Goal: Contribute content

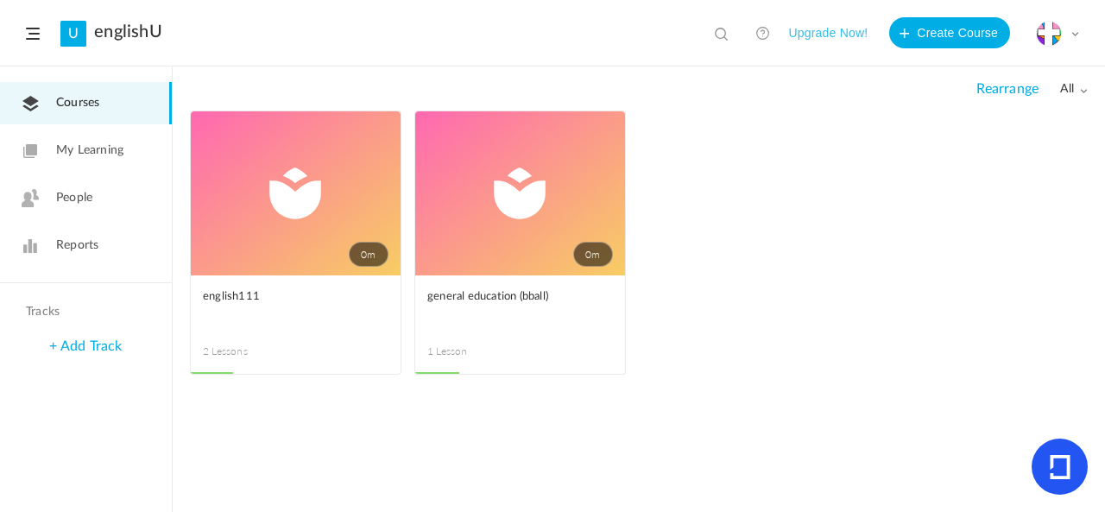
click at [298, 184] on link "0m" at bounding box center [296, 193] width 210 height 164
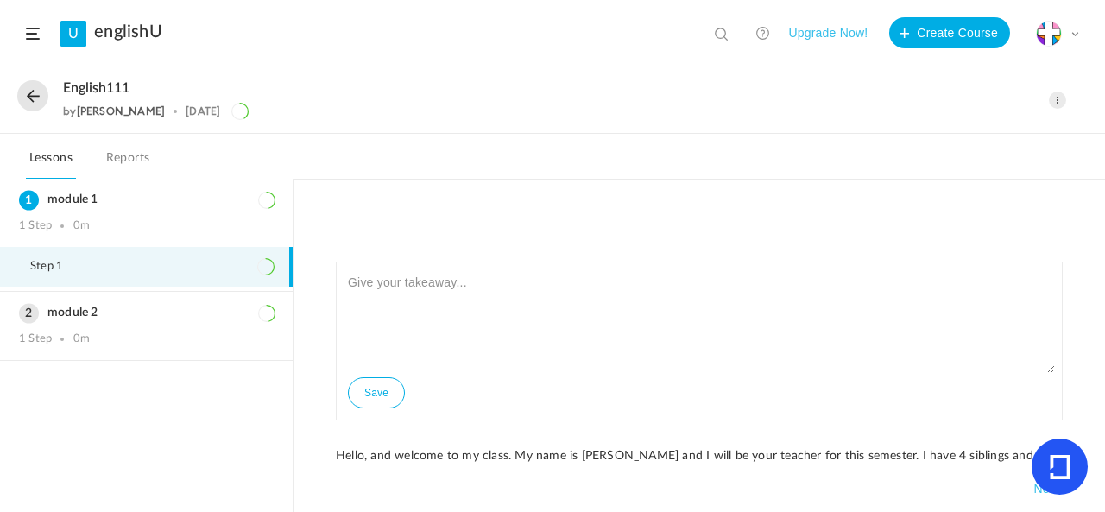
click at [1066, 104] on div "Edit Delete Move to draft Remove Progress" at bounding box center [1057, 100] width 17 height 17
click at [989, 134] on link "Edit" at bounding box center [984, 139] width 162 height 32
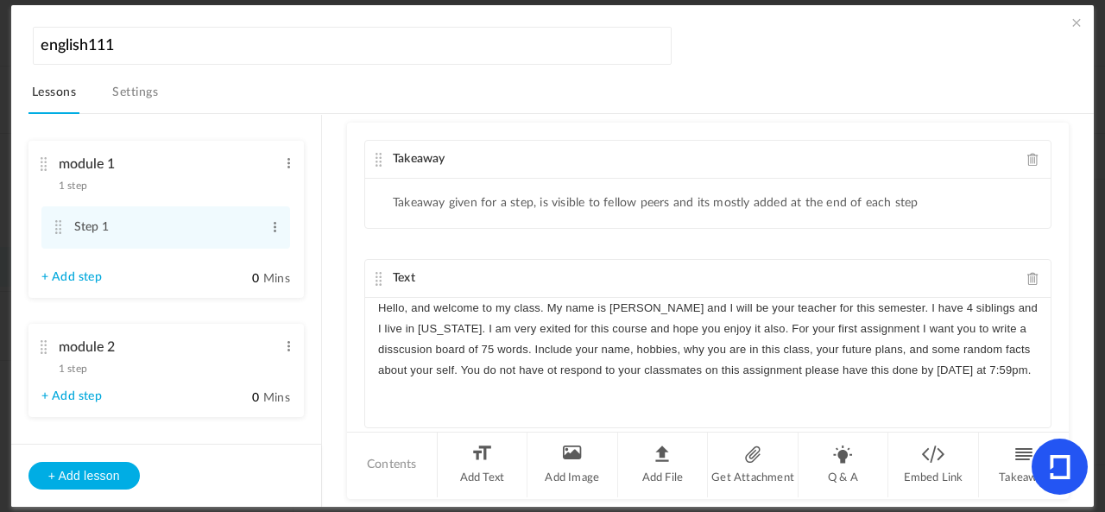
click at [965, 364] on p "Hello, and welcome to my class. My name is [PERSON_NAME] and I will be your tea…" at bounding box center [708, 340] width 660 height 84
click at [109, 369] on div "module 2 1 step Edit Delete" at bounding box center [159, 354] width 237 height 46
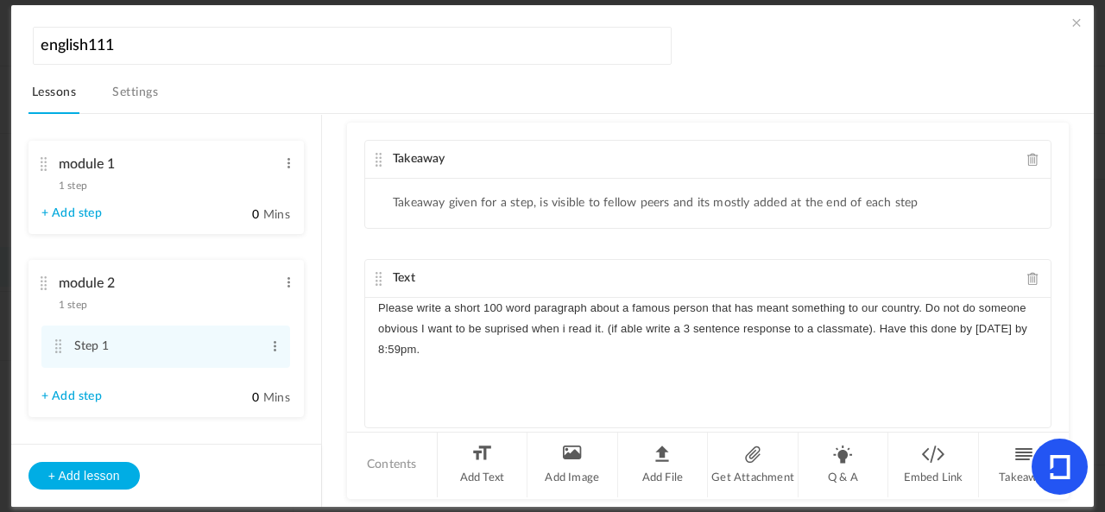
click at [977, 321] on p "Please write a short 100 word paragraph about a famous person that has meant so…" at bounding box center [708, 329] width 660 height 63
drag, startPoint x: 1010, startPoint y: 323, endPoint x: 972, endPoint y: 320, distance: 38.1
click at [972, 320] on p "Please write a short 100 word paragraph about a famous person that has meant so…" at bounding box center [708, 329] width 660 height 63
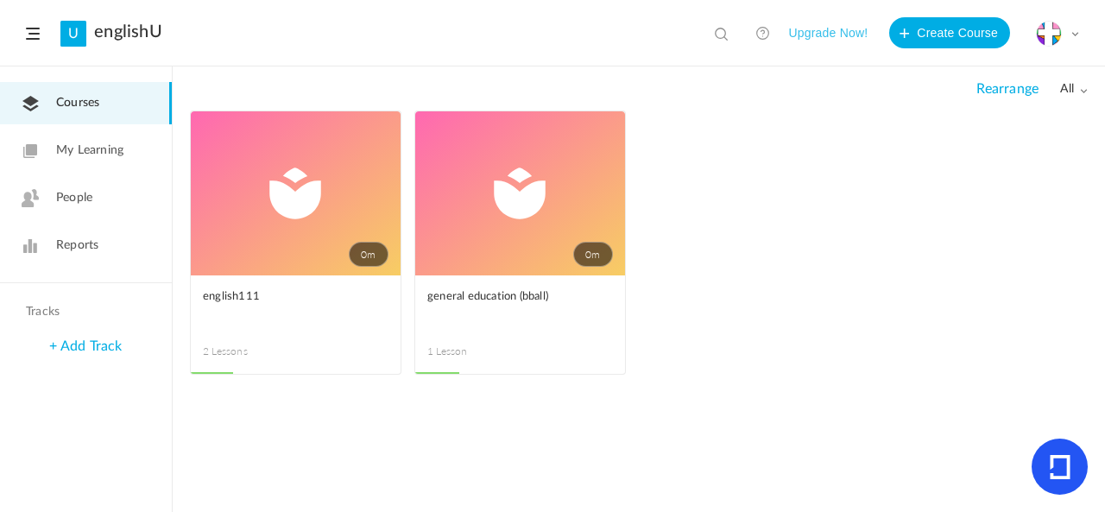
click at [470, 213] on link "0m" at bounding box center [520, 193] width 210 height 164
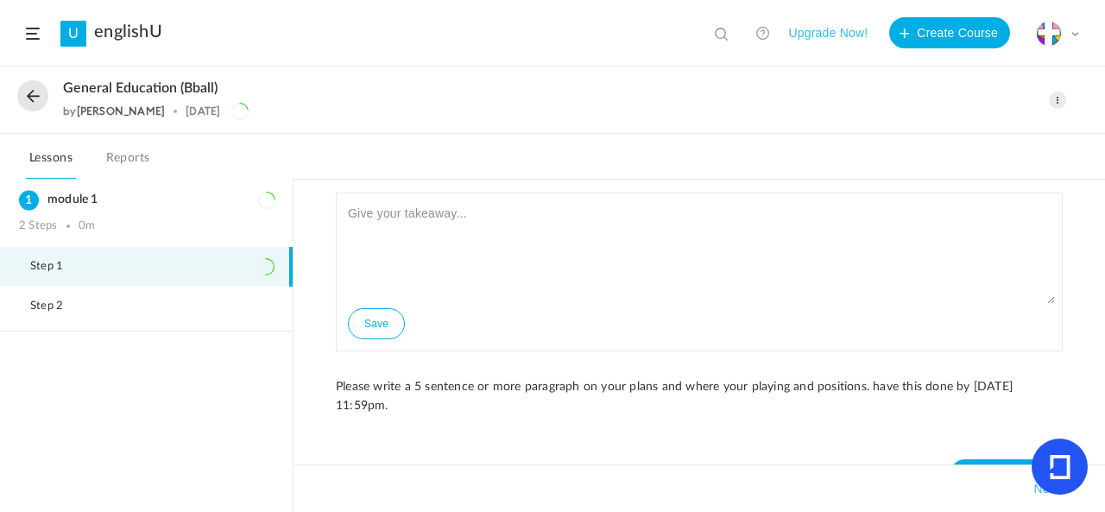
scroll to position [28, 0]
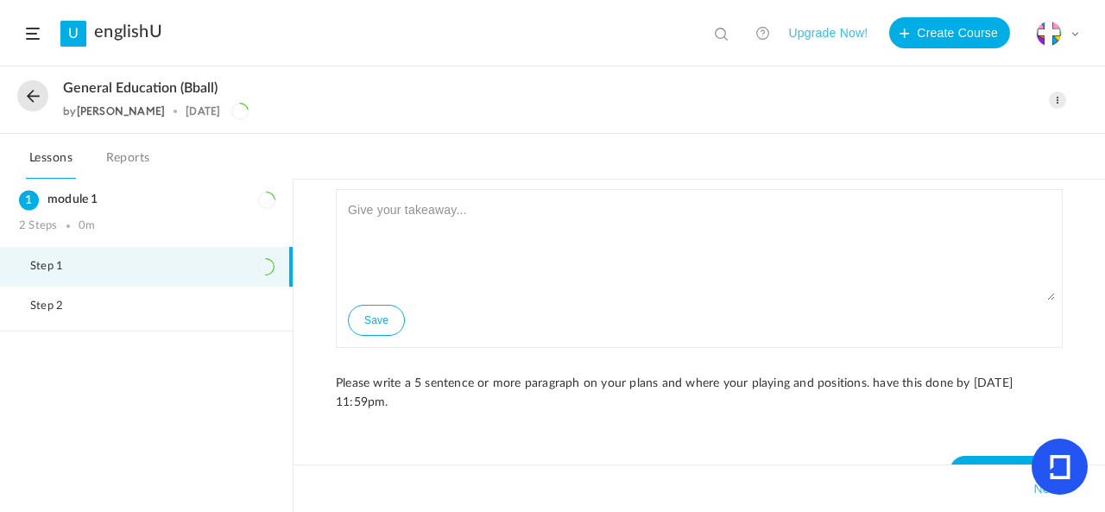
click at [1053, 105] on span at bounding box center [1057, 100] width 17 height 17
click at [995, 144] on link "Edit" at bounding box center [984, 139] width 162 height 32
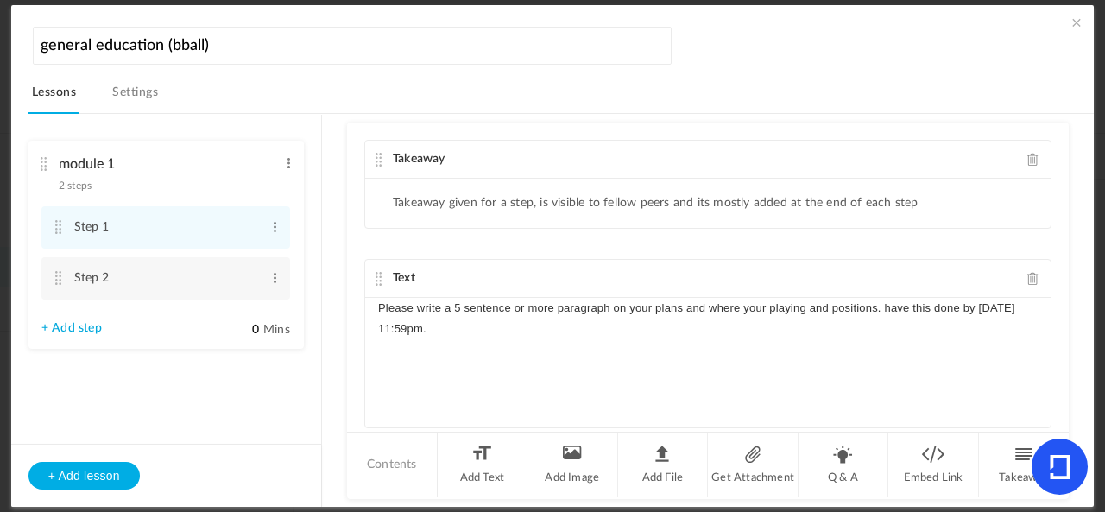
click at [552, 305] on p "Please write a 5 sentence or more paragraph on your plans and where your playin…" at bounding box center [708, 318] width 660 height 41
click at [656, 303] on p "Please write a 5 sentence paragraph on your plans and where your playing and po…" at bounding box center [708, 308] width 660 height 21
click at [702, 342] on div "Please write a 5 sentence paragraph about where your playing and positions. hav…" at bounding box center [708, 363] width 686 height 130
click at [720, 302] on p "Please write a 5 sentence paragraph about where your playing and positions. hav…" at bounding box center [708, 308] width 660 height 21
click at [796, 307] on p "Please write a 5 sentence paragraph about where your playing and your positions…" at bounding box center [708, 308] width 660 height 21
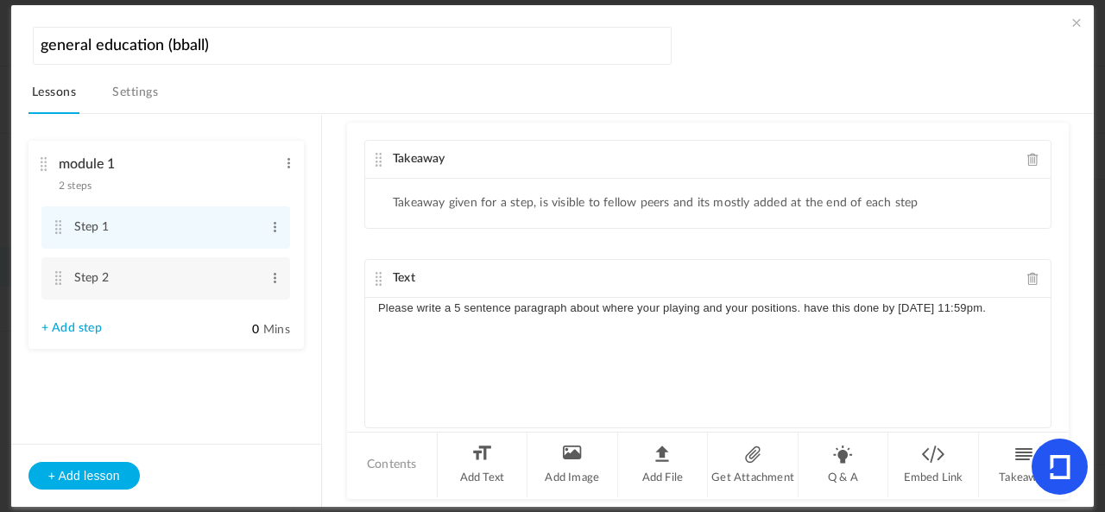
click at [794, 301] on p "Please write a 5 sentence paragraph about where your playing and your positions…" at bounding box center [708, 308] width 660 height 21
drag, startPoint x: 924, startPoint y: 303, endPoint x: 891, endPoint y: 309, distance: 33.4
click at [891, 309] on p "Please write a 5 sentence paragraph about where your playing and your position.…" at bounding box center [708, 308] width 660 height 21
click at [56, 279] on cite at bounding box center [59, 278] width 12 height 14
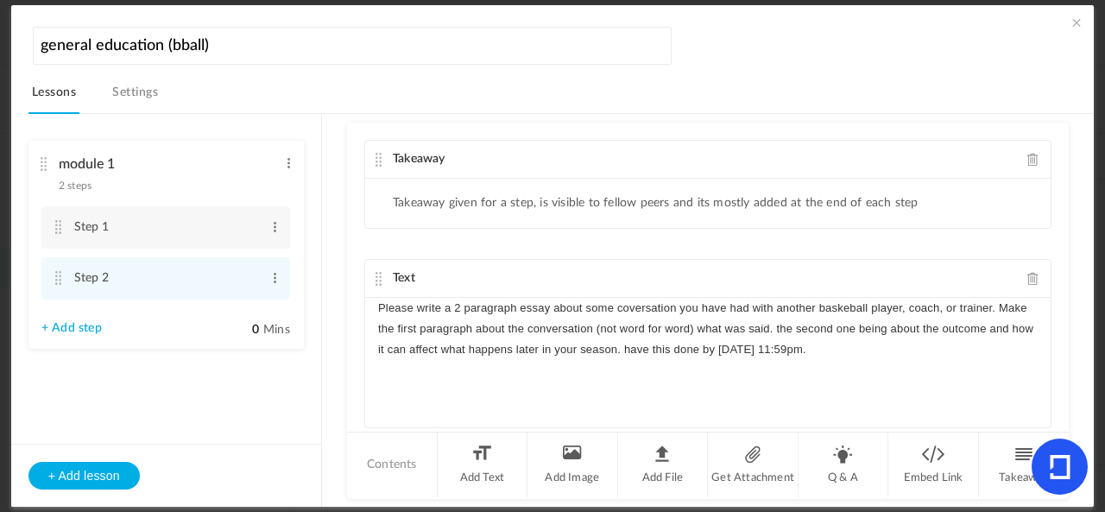
click at [458, 303] on p "Please write a 2 paragraph essay about some coversation you have had with anoth…" at bounding box center [708, 329] width 660 height 63
click at [414, 319] on p "Please write a 1 paragraph essay about some coversation you have had with anoth…" at bounding box center [708, 329] width 660 height 63
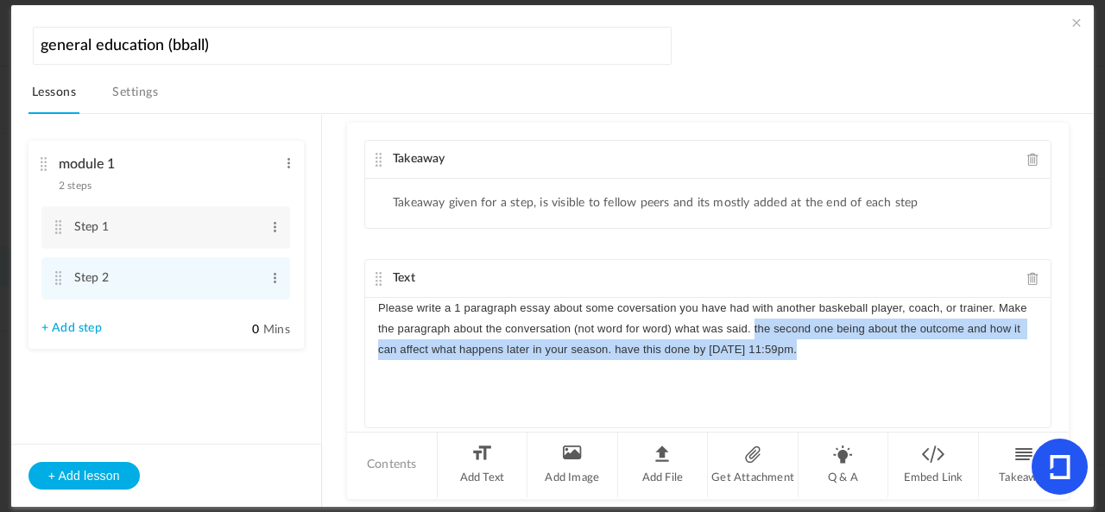
drag, startPoint x: 749, startPoint y: 323, endPoint x: 1019, endPoint y: 343, distance: 270.1
click at [1019, 343] on p "Please write a 1 paragraph essay about some coversation you have had with anoth…" at bounding box center [708, 329] width 660 height 63
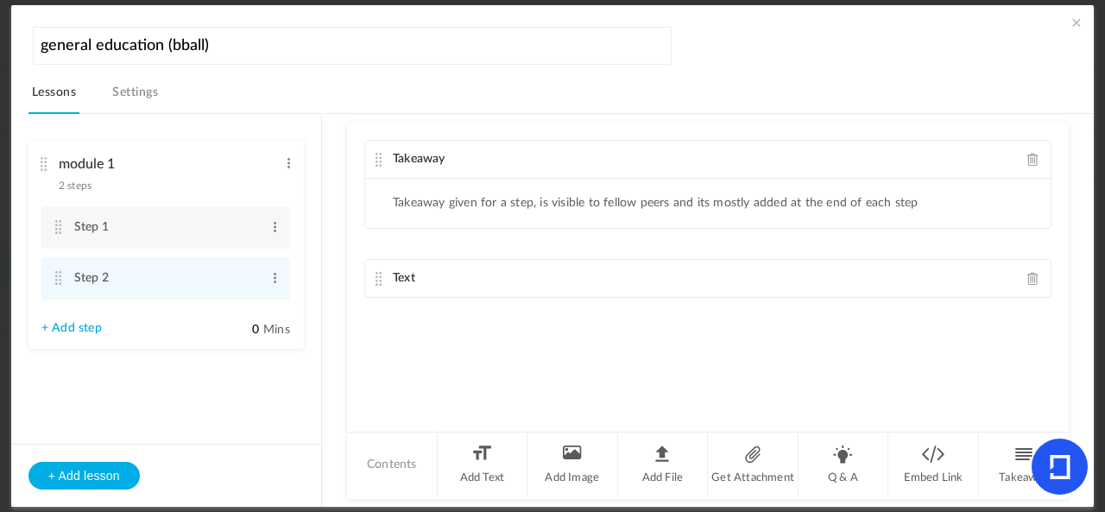
click at [793, 343] on div "Takeaway Takeaway given for a step, is visible to fellow peers and its mostly a…" at bounding box center [708, 276] width 722 height 307
click at [581, 267] on div "Text" at bounding box center [708, 279] width 686 height 38
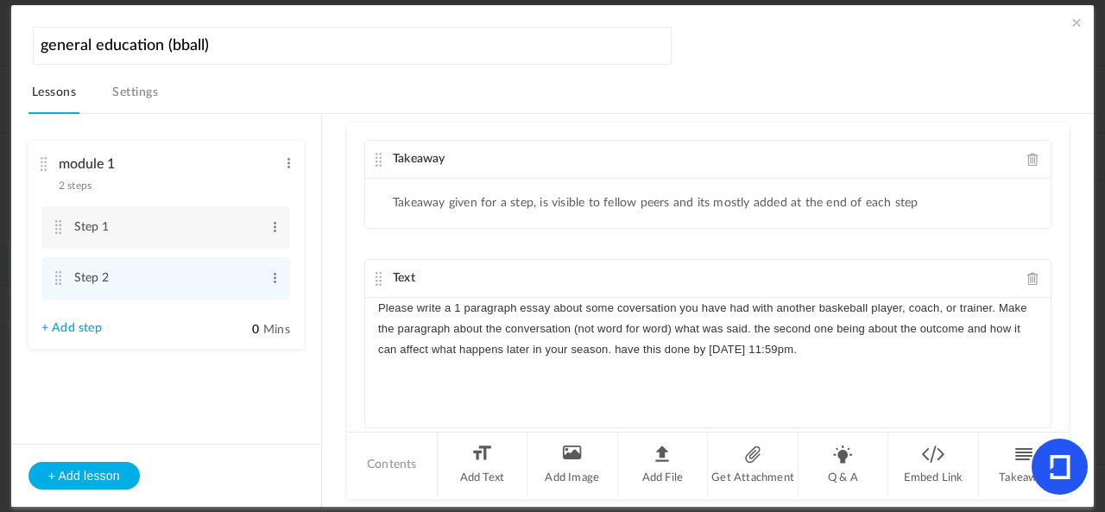
click at [702, 345] on p "Please write a 1 paragraph essay about some coversation you have had with anoth…" at bounding box center [708, 329] width 660 height 63
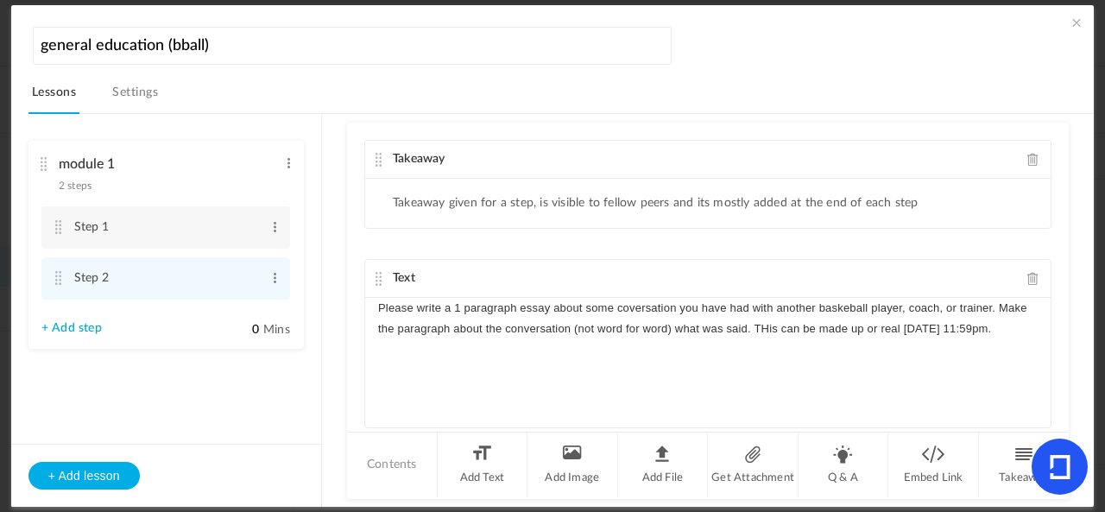
drag, startPoint x: 763, startPoint y: 324, endPoint x: 766, endPoint y: 300, distance: 24.3
click at [765, 324] on p "Please write a 1 paragraph essay about some coversation you have had with anoth…" at bounding box center [708, 318] width 660 height 41
click at [748, 319] on p "Please write a 1 paragraph essay about some coversation you have had with anoth…" at bounding box center [708, 318] width 660 height 41
click at [753, 321] on p "Please write a 1 paragraph essay about some coversation you have had with anoth…" at bounding box center [708, 318] width 660 height 41
click at [900, 322] on p "Please write a 1 paragraph essay about some coversation you have had with anoth…" at bounding box center [708, 318] width 660 height 41
